Goal: Transaction & Acquisition: Purchase product/service

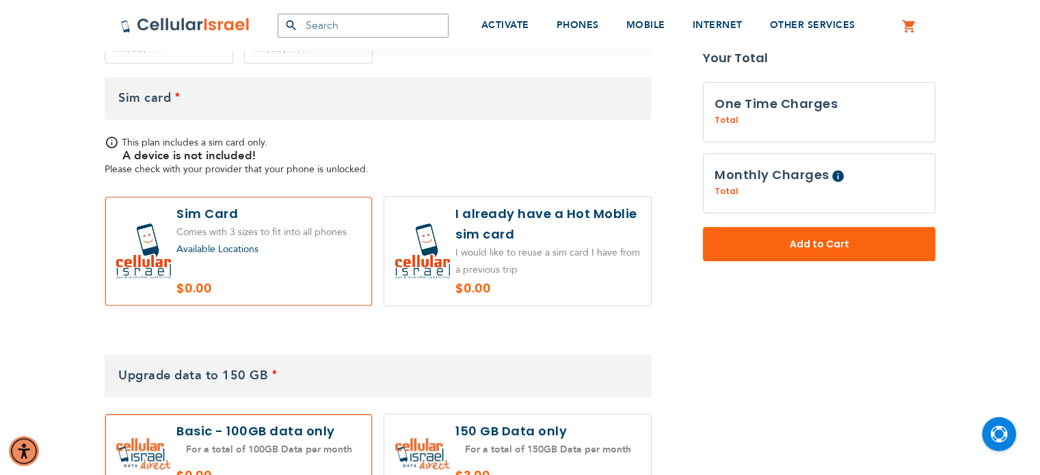
scroll to position [613, 0]
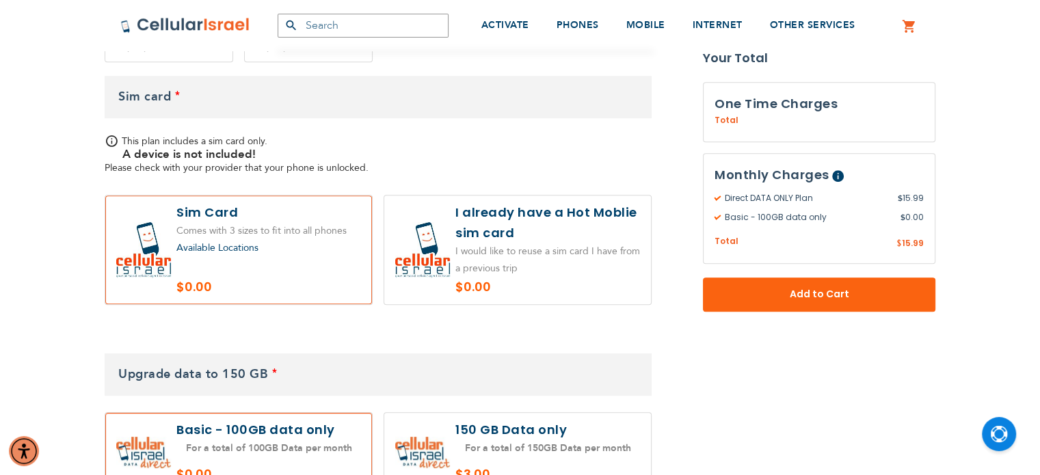
click at [502, 241] on label at bounding box center [517, 250] width 267 height 109
radio input "true"
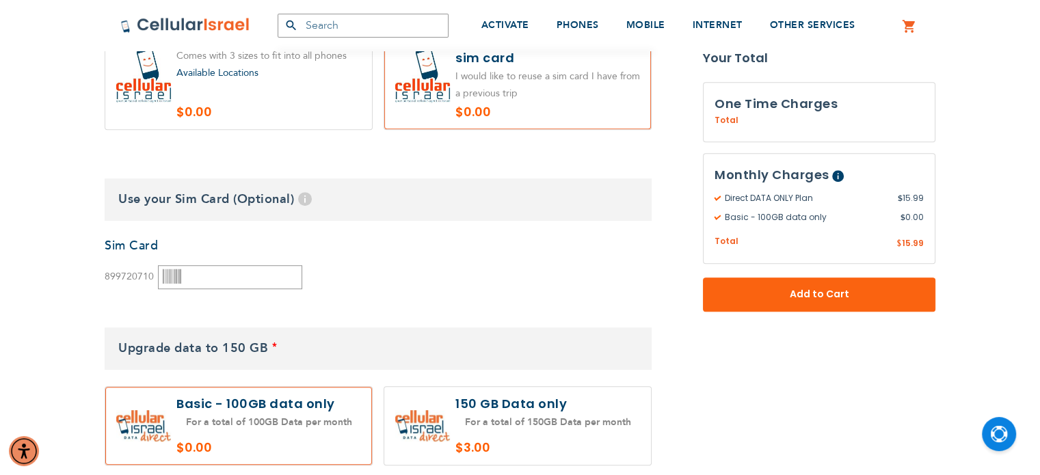
scroll to position [790, 0]
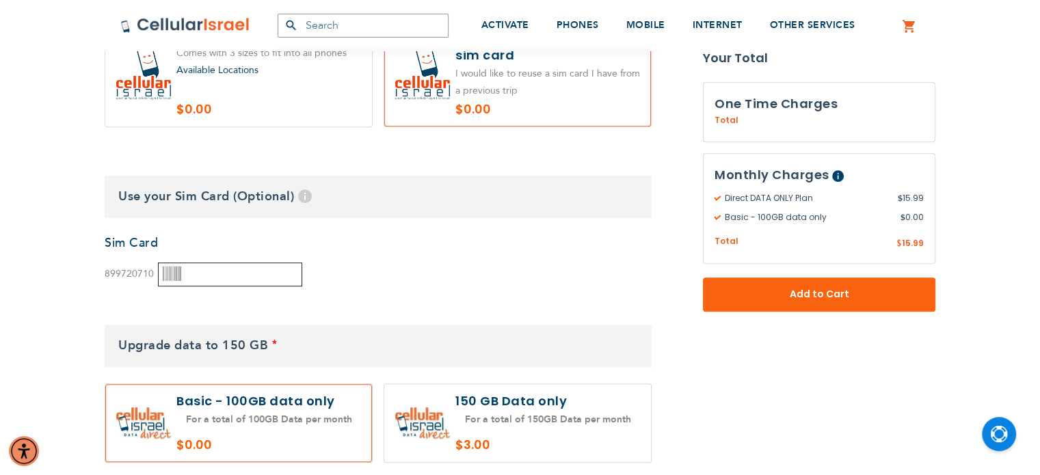
click at [230, 273] on input "text" at bounding box center [230, 275] width 144 height 24
paste input "5031572602"
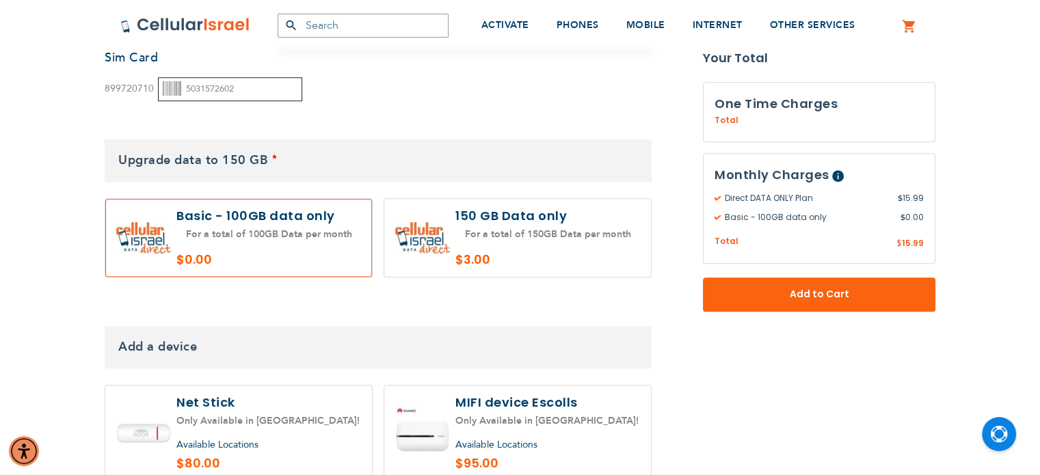
scroll to position [1039, 0]
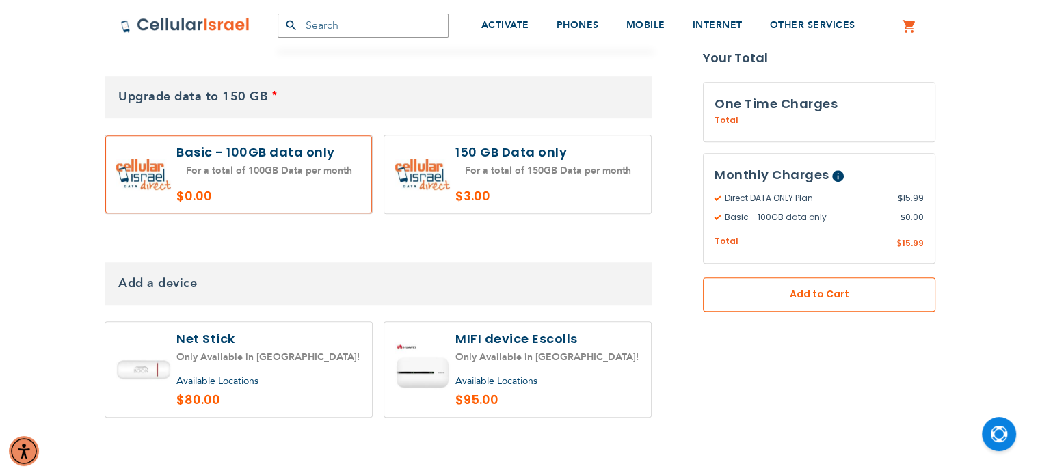
type input "5031572602"
click at [782, 292] on span "Add to Cart" at bounding box center [819, 294] width 142 height 14
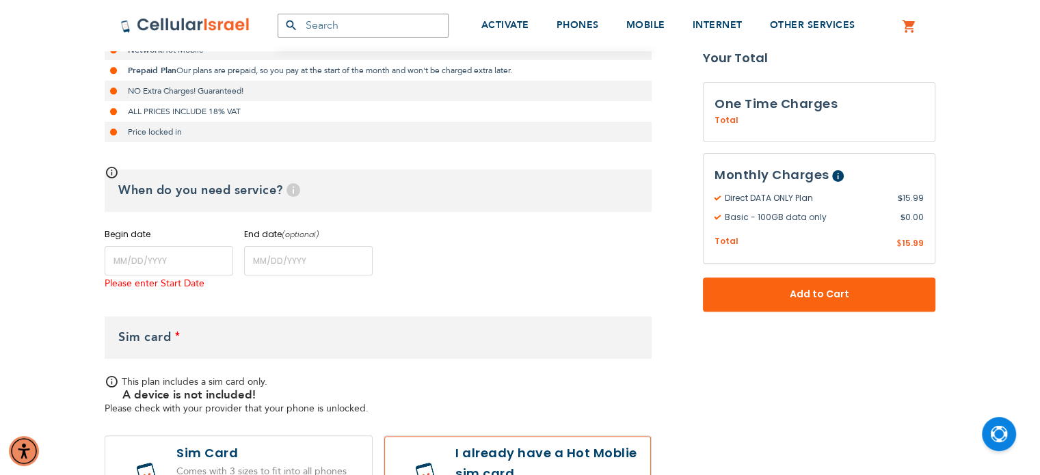
scroll to position [399, 0]
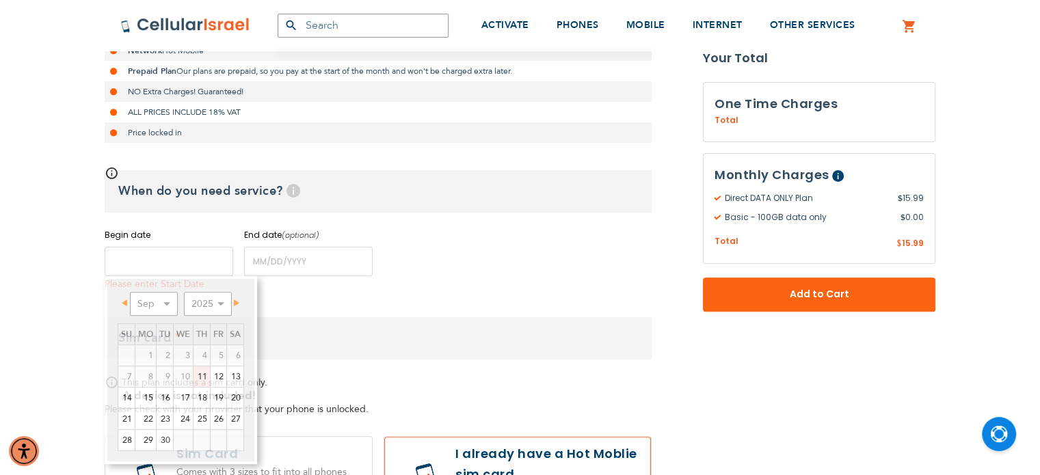
click at [141, 262] on input "name" at bounding box center [169, 261] width 129 height 29
click at [205, 377] on link "11" at bounding box center [201, 376] width 16 height 21
type input "[DATE]"
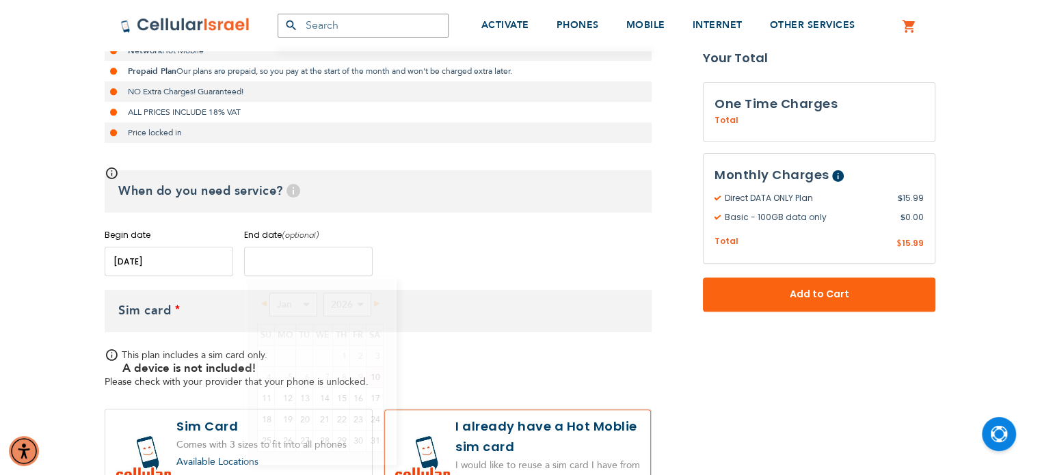
click at [271, 263] on input "name" at bounding box center [308, 261] width 129 height 29
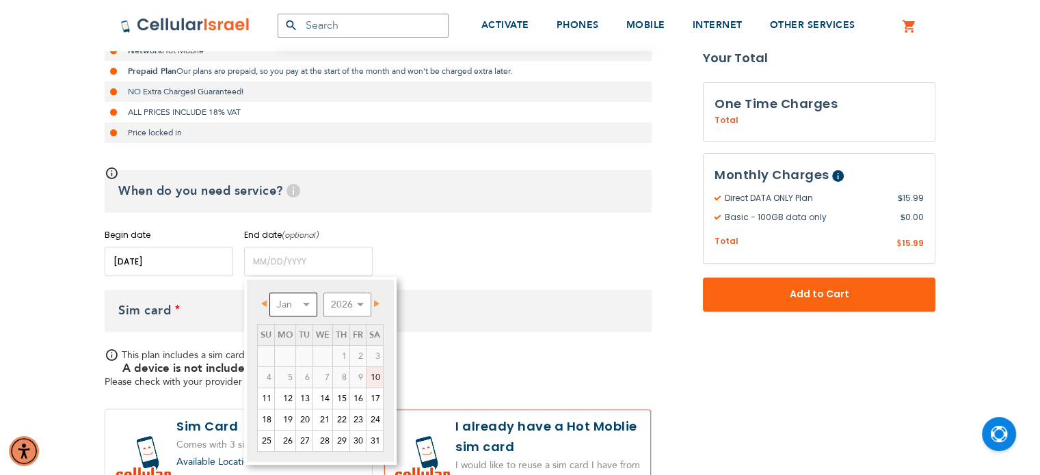
click at [295, 308] on select "Jan Feb Mar Apr May Jun [DATE] Aug Sep Oct Nov Dec" at bounding box center [293, 305] width 48 height 24
click at [317, 383] on link "6" at bounding box center [322, 377] width 19 height 21
type input "[DATE]"
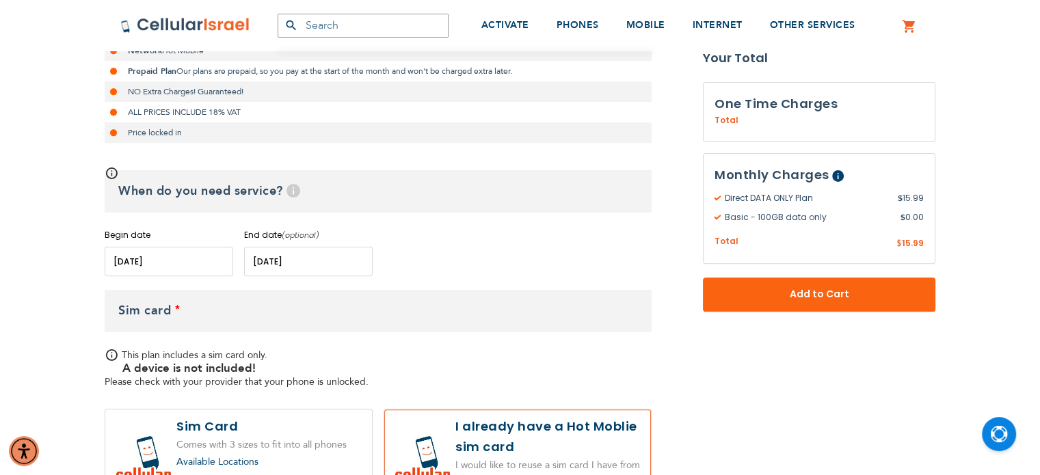
scroll to position [576, 0]
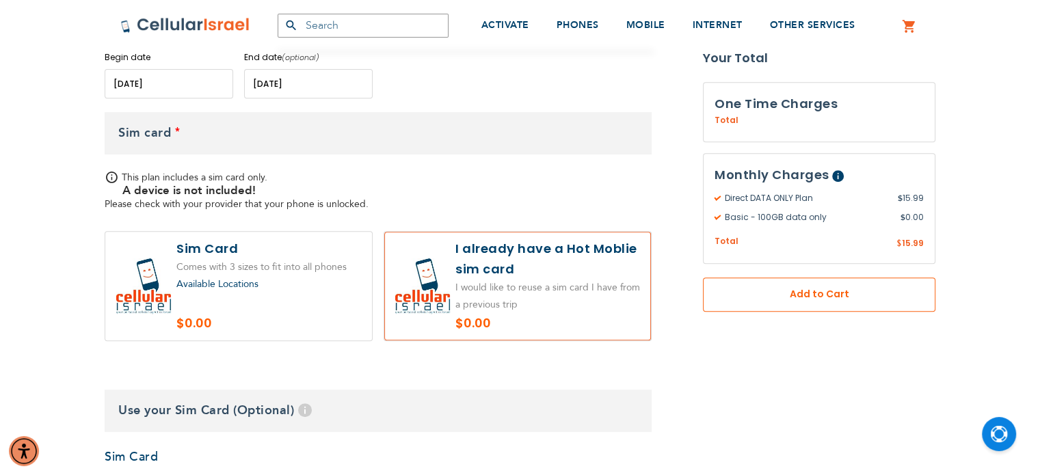
click at [807, 297] on span "Add to Cart" at bounding box center [819, 294] width 142 height 14
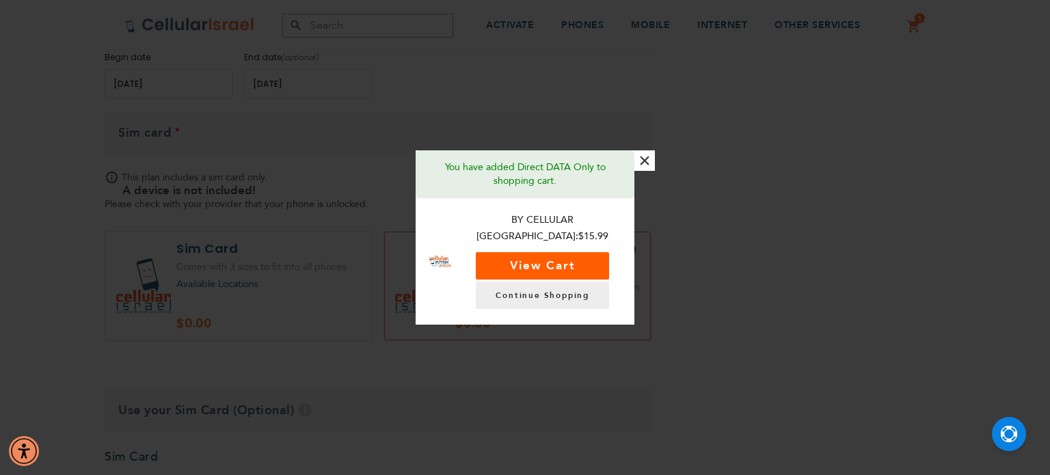
click at [591, 263] on button "View Cart" at bounding box center [542, 265] width 133 height 27
